Goal: Use online tool/utility: Utilize a website feature to perform a specific function

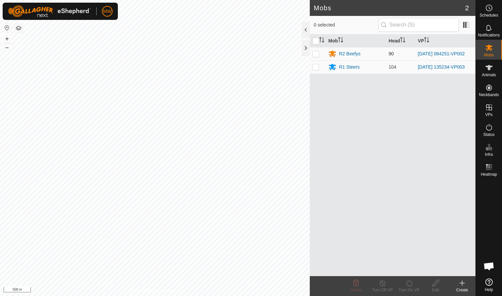
click at [265, 54] on p-checkbox at bounding box center [315, 53] width 7 height 5
checkbox input "true"
click at [265, 182] on icon at bounding box center [409, 284] width 8 height 8
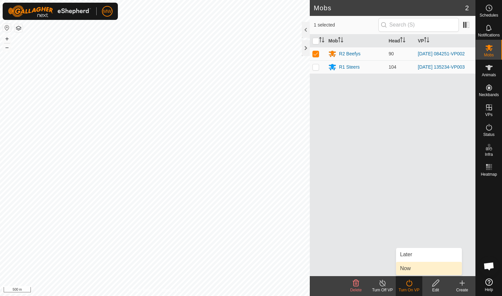
click at [265, 182] on link "Now" at bounding box center [429, 268] width 66 height 13
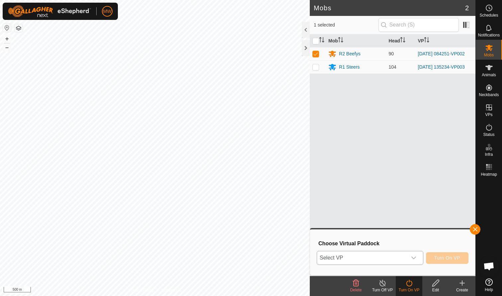
click at [265, 182] on icon "dropdown trigger" at bounding box center [413, 258] width 5 height 3
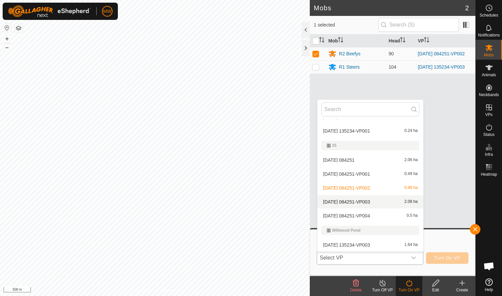
scroll to position [53, 0]
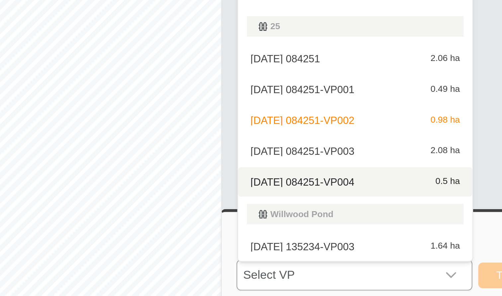
click at [122, 100] on body "MW Schedules Notifications Mobs Animals Neckbands VPs Status Infra Heatmap Help…" at bounding box center [251, 148] width 502 height 296
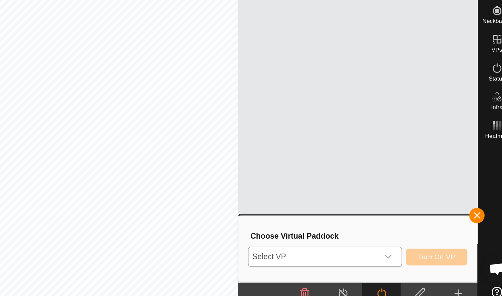
click at [265, 182] on icon "dropdown trigger" at bounding box center [413, 258] width 5 height 5
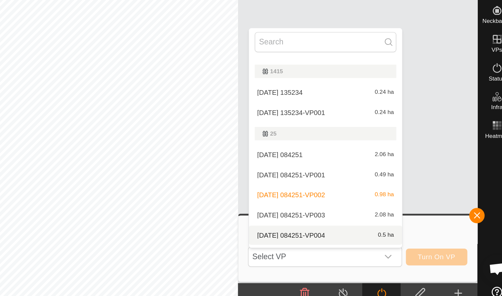
scroll to position [34, 0]
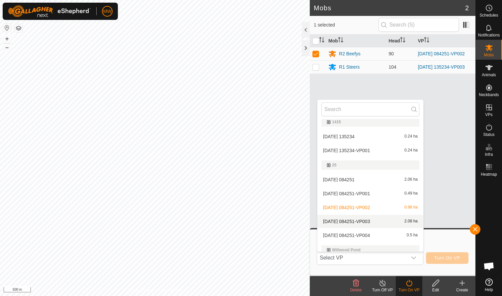
click at [265, 182] on li "2025-09-23 084251-VP003 2.08 ha" at bounding box center [370, 221] width 106 height 13
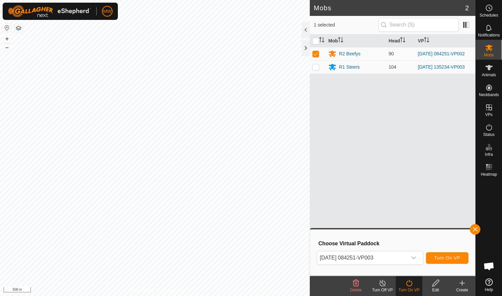
click at [265, 182] on span "Turn On VP" at bounding box center [447, 258] width 26 height 5
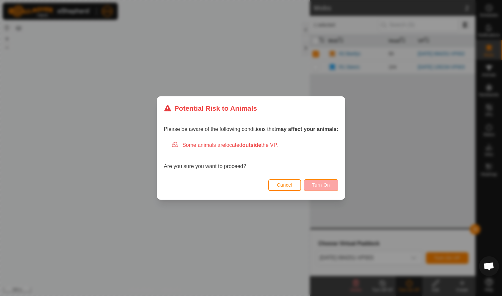
click at [265, 182] on span "Turn On" at bounding box center [321, 185] width 18 height 5
